Goal: Task Accomplishment & Management: Complete application form

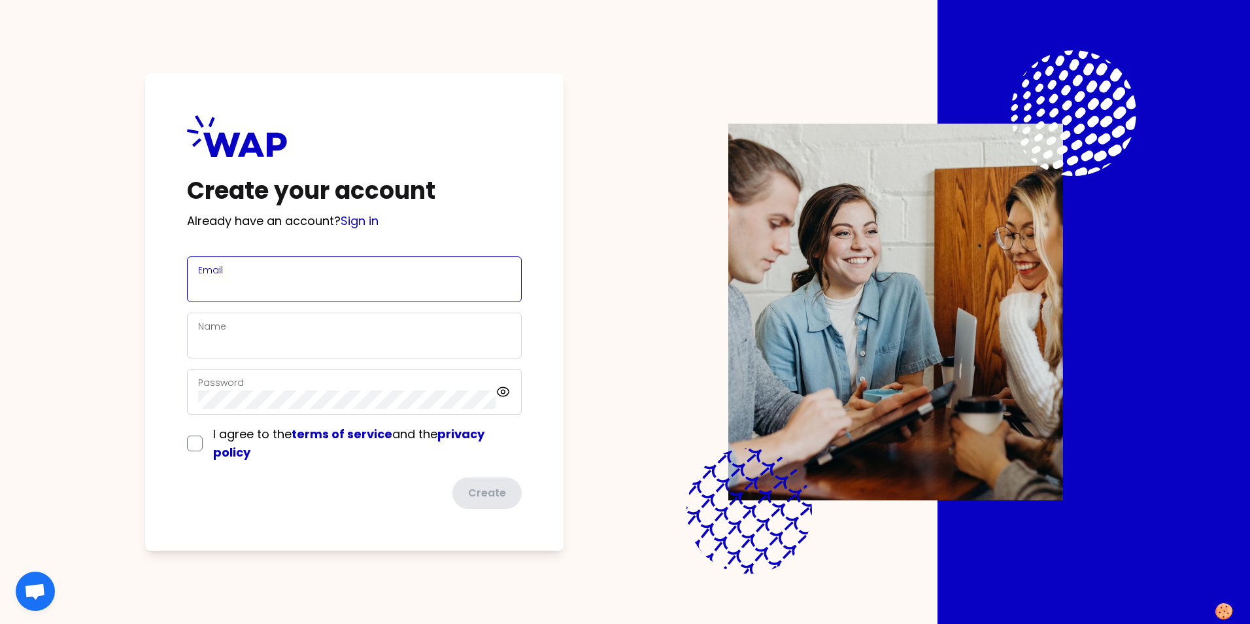
click at [239, 289] on input "Email" at bounding box center [354, 287] width 313 height 18
type input "[EMAIL_ADDRESS][DOMAIN_NAME]"
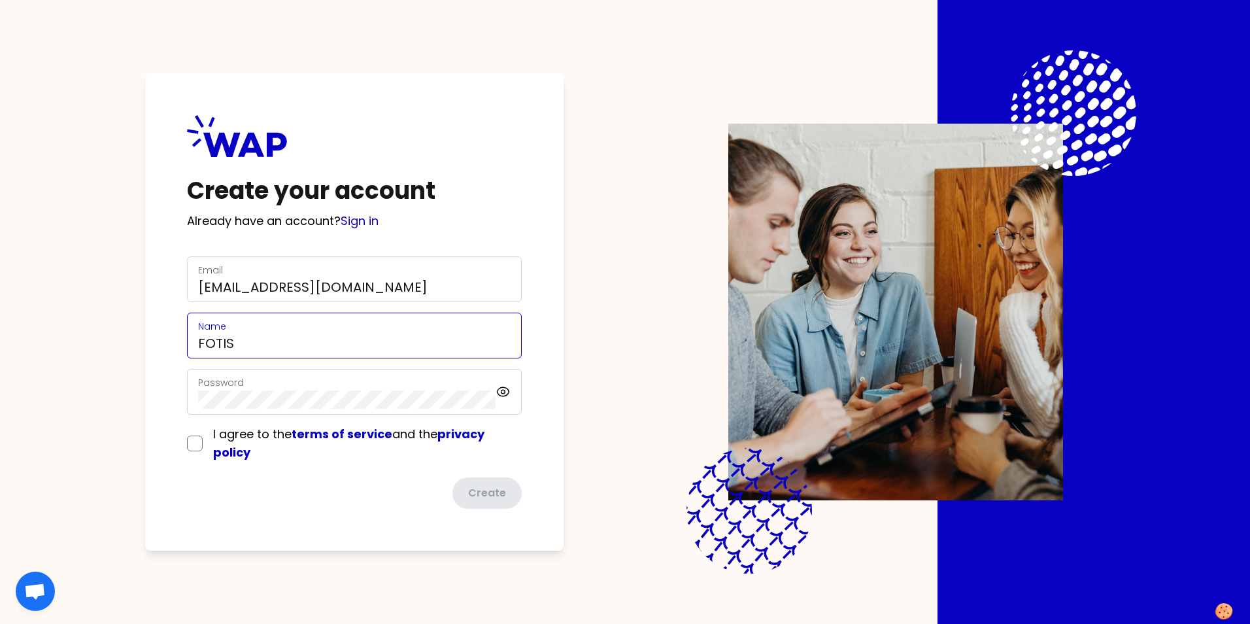
type input "FOTIS"
click at [502, 394] on div "Password" at bounding box center [354, 392] width 335 height 46
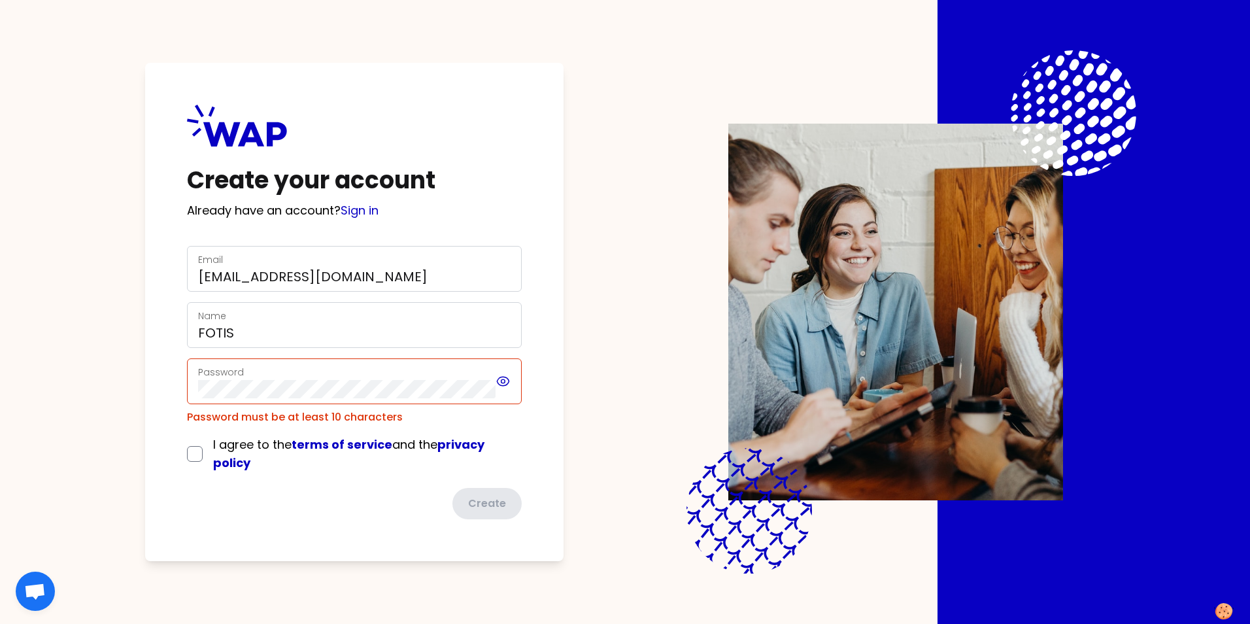
click at [502, 384] on icon at bounding box center [503, 381] width 15 height 16
click at [511, 384] on div "Password" at bounding box center [354, 381] width 335 height 46
click at [509, 379] on icon at bounding box center [503, 381] width 15 height 16
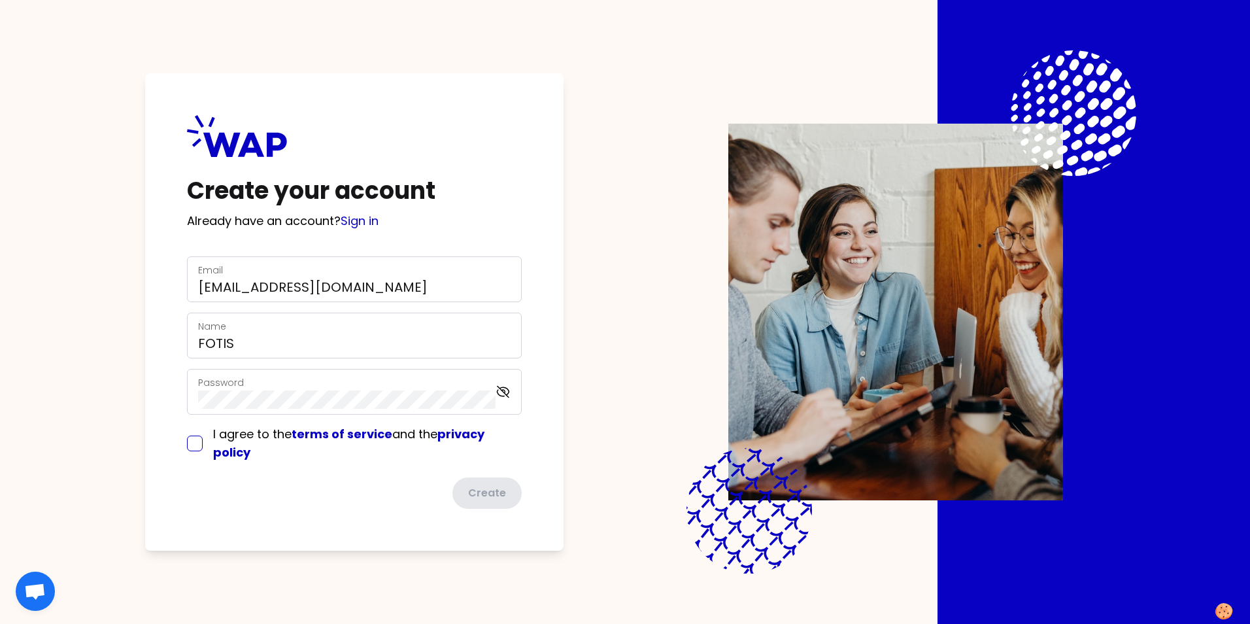
click at [195, 447] on input "checkbox" at bounding box center [195, 443] width 16 height 16
checkbox input "true"
click at [503, 390] on icon at bounding box center [503, 389] width 12 height 11
click at [505, 390] on icon at bounding box center [503, 390] width 4 height 4
click at [503, 391] on icon at bounding box center [503, 390] width 15 height 16
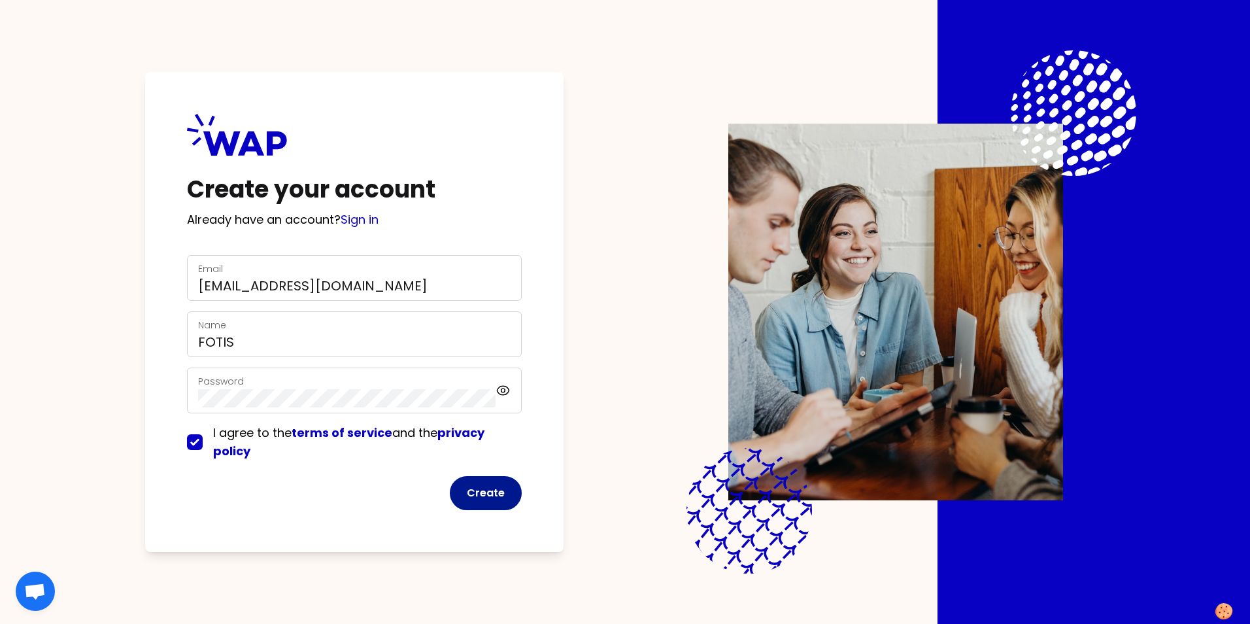
click at [484, 490] on button "Create" at bounding box center [486, 493] width 72 height 34
